Goal: Task Accomplishment & Management: Use online tool/utility

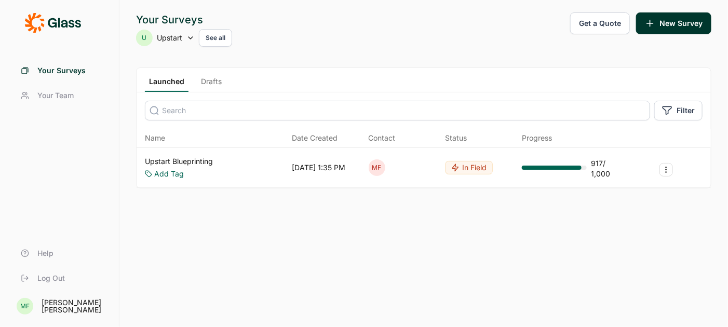
click at [208, 160] on link "Upstart Blueprinting" at bounding box center [179, 161] width 68 height 10
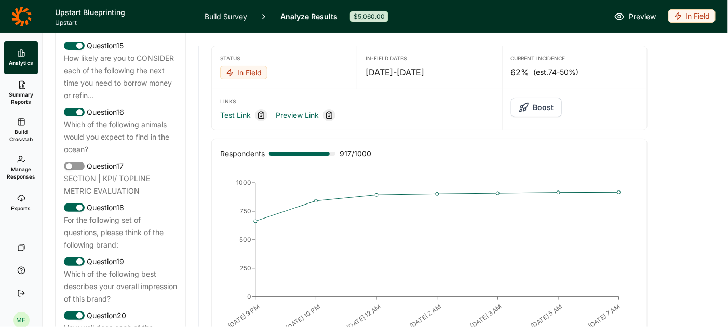
scroll to position [1294, 0]
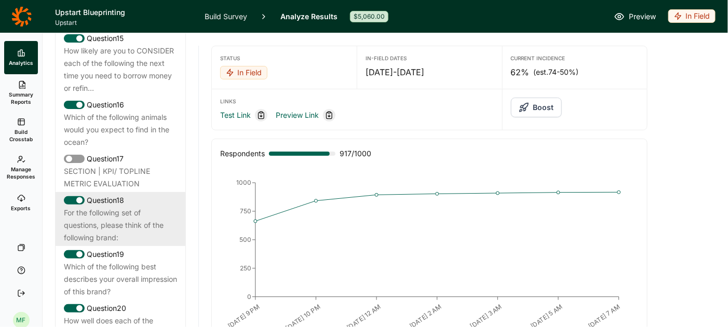
click at [110, 211] on div "For the following set of questions, please think of the following brand:" at bounding box center [120, 225] width 113 height 37
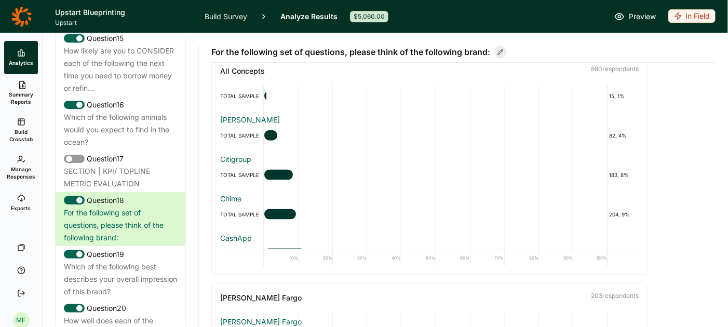
scroll to position [483, 0]
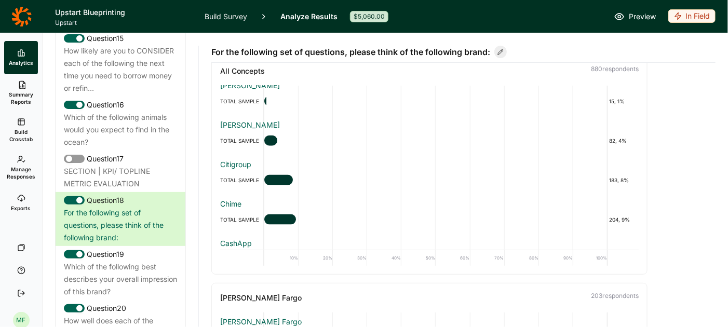
click at [19, 202] on link "Exports" at bounding box center [21, 202] width 34 height 33
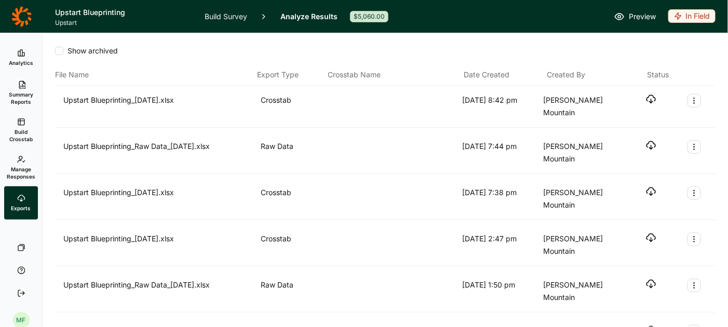
click at [19, 53] on icon at bounding box center [21, 53] width 8 height 8
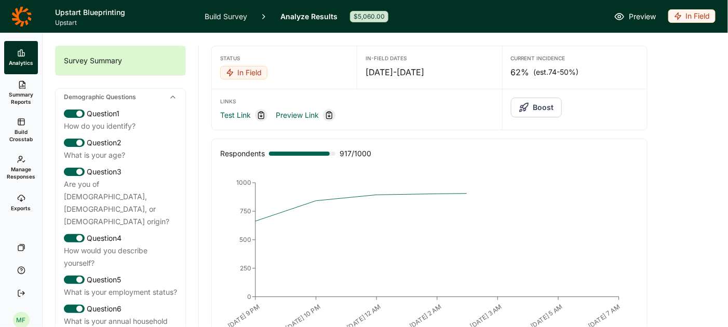
click at [21, 95] on span "Summary Reports" at bounding box center [20, 98] width 25 height 15
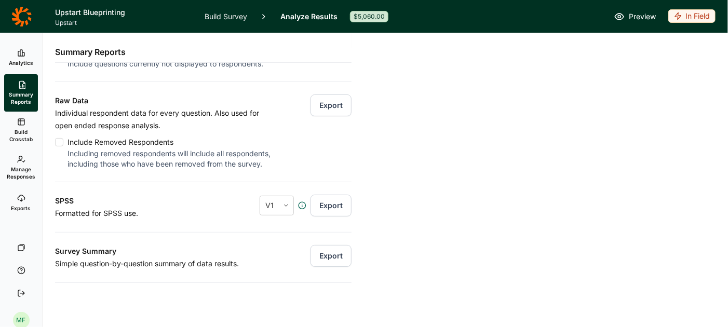
scroll to position [58, 0]
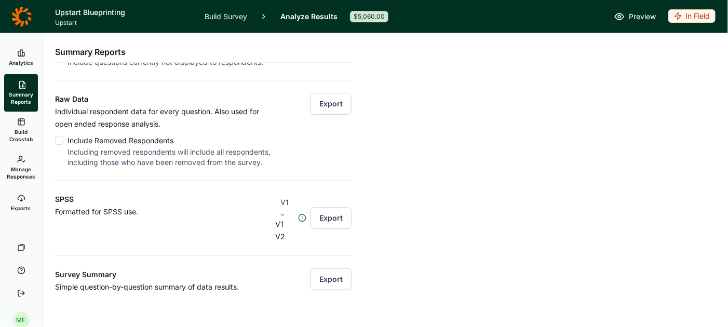
click at [290, 212] on div at bounding box center [282, 215] width 15 height 6
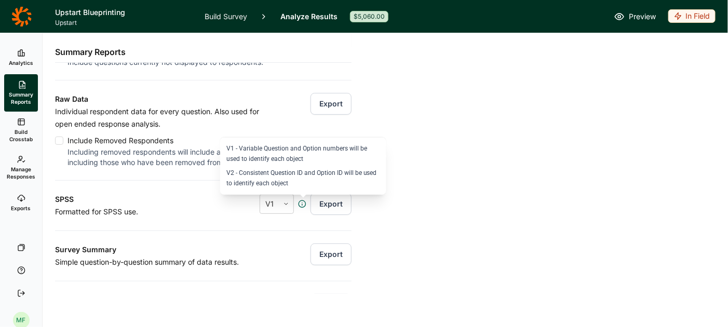
click at [304, 204] on icon at bounding box center [302, 204] width 8 height 8
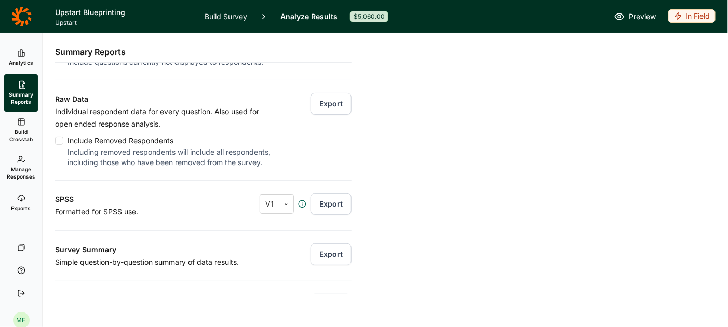
click at [303, 203] on use at bounding box center [302, 203] width 7 height 7
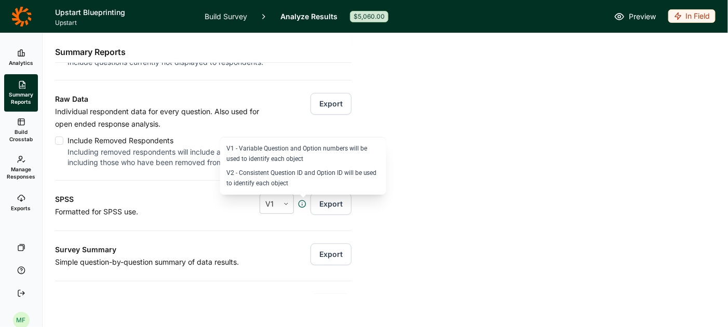
click at [302, 205] on icon at bounding box center [302, 204] width 8 height 8
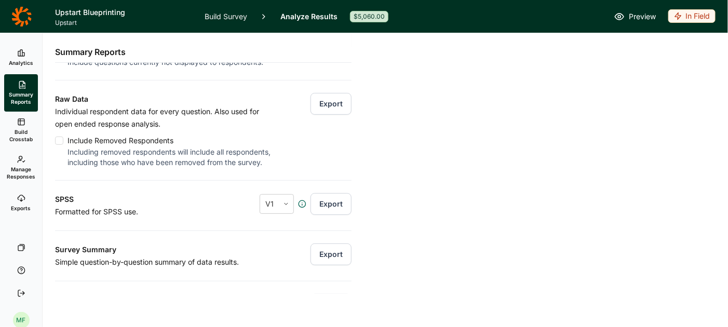
click at [17, 57] on icon at bounding box center [21, 53] width 8 height 8
